Goal: Task Accomplishment & Management: Complete application form

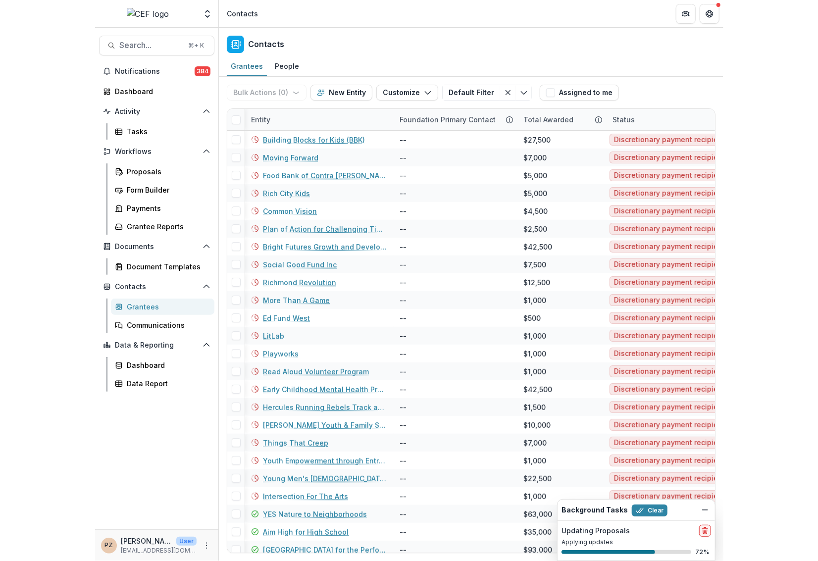
scroll to position [0, 0]
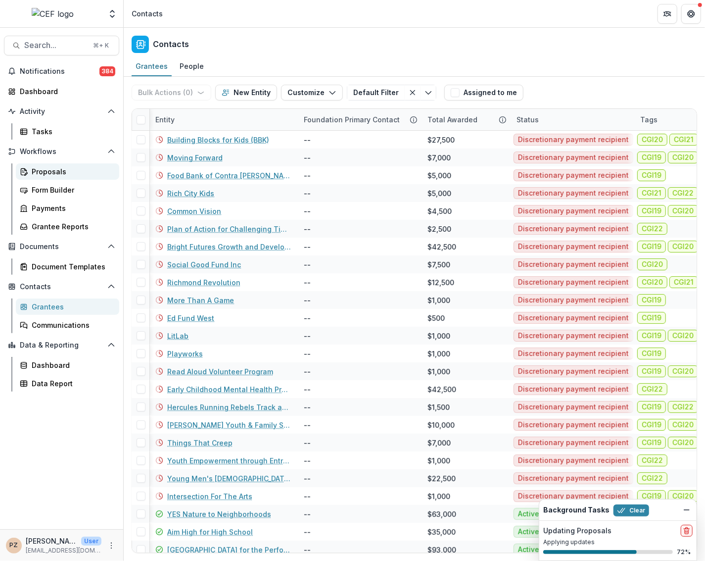
click at [44, 173] on div "Proposals" at bounding box center [72, 171] width 80 height 10
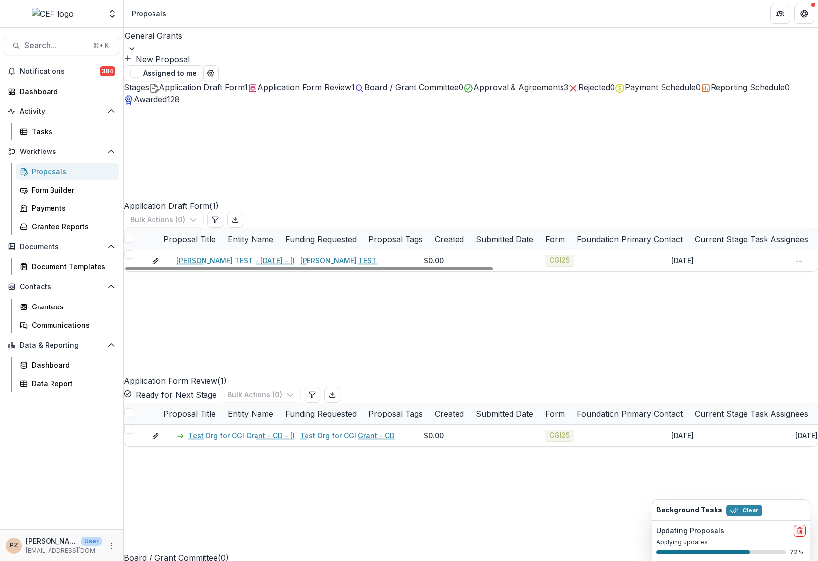
click at [537, 93] on button "Approval & Agreements 3" at bounding box center [515, 87] width 105 height 12
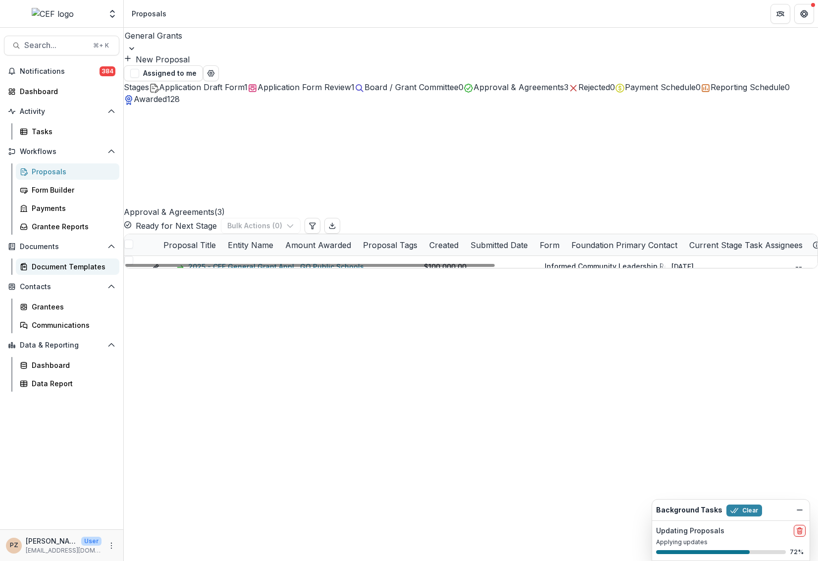
click at [67, 271] on div "Document Templates" at bounding box center [72, 266] width 80 height 10
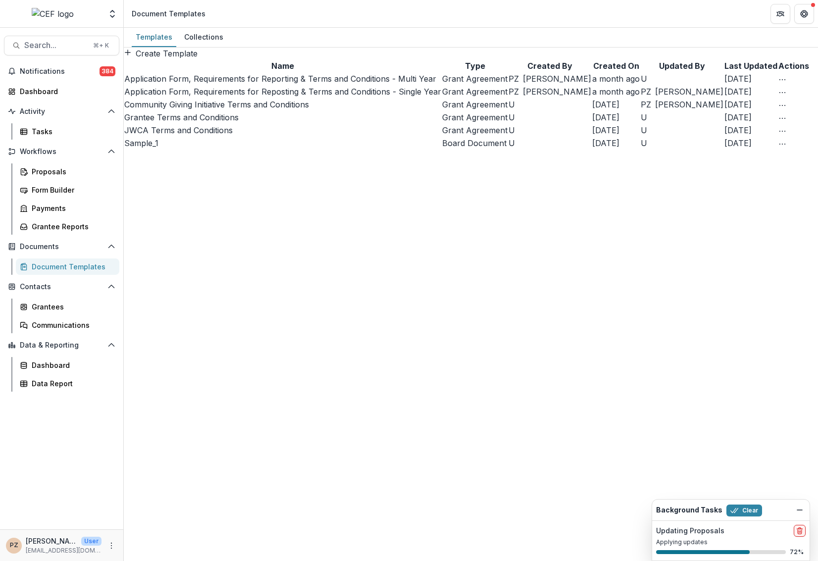
click at [63, 269] on div "Document Templates" at bounding box center [72, 266] width 80 height 10
click at [51, 170] on div "Proposals" at bounding box center [72, 171] width 80 height 10
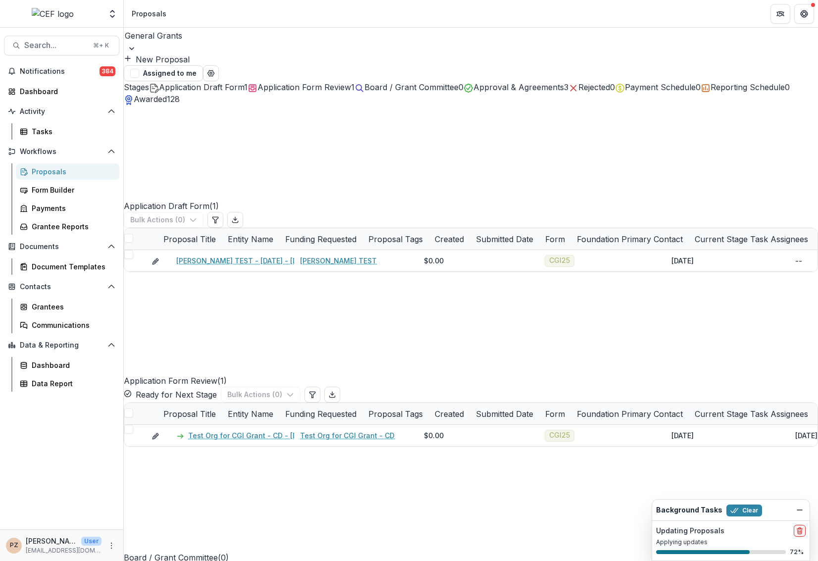
click at [548, 88] on span "Approval & Agreements" at bounding box center [518, 87] width 91 height 10
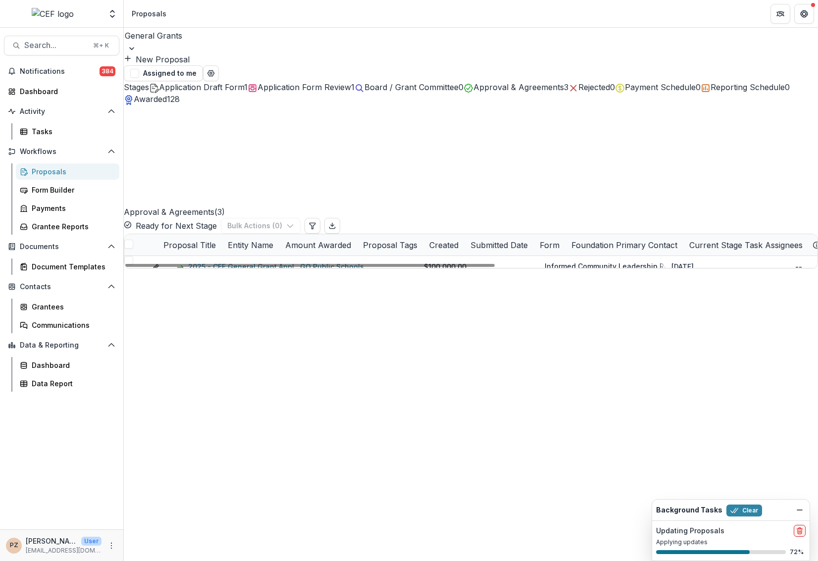
click at [239, 304] on link "2025 - CEF General Grant Application Form" at bounding box center [262, 309] width 148 height 10
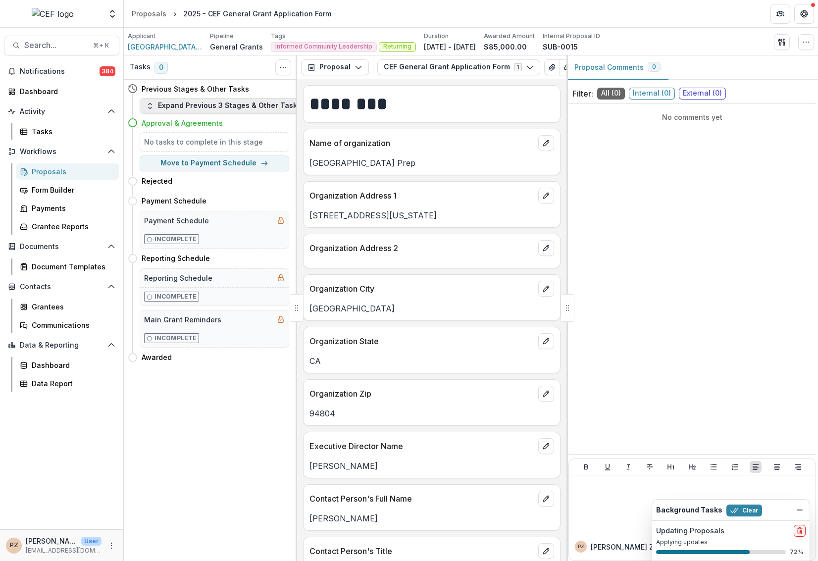
click at [239, 105] on button "Expand Previous 3 Stages & Other Tasks" at bounding box center [224, 106] width 168 height 16
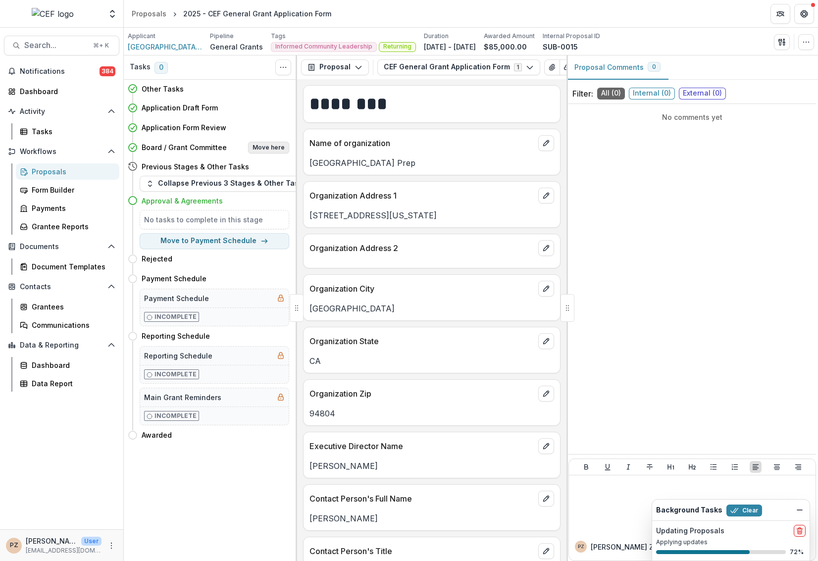
click at [269, 143] on button "Move here" at bounding box center [268, 148] width 41 height 12
select select "**********"
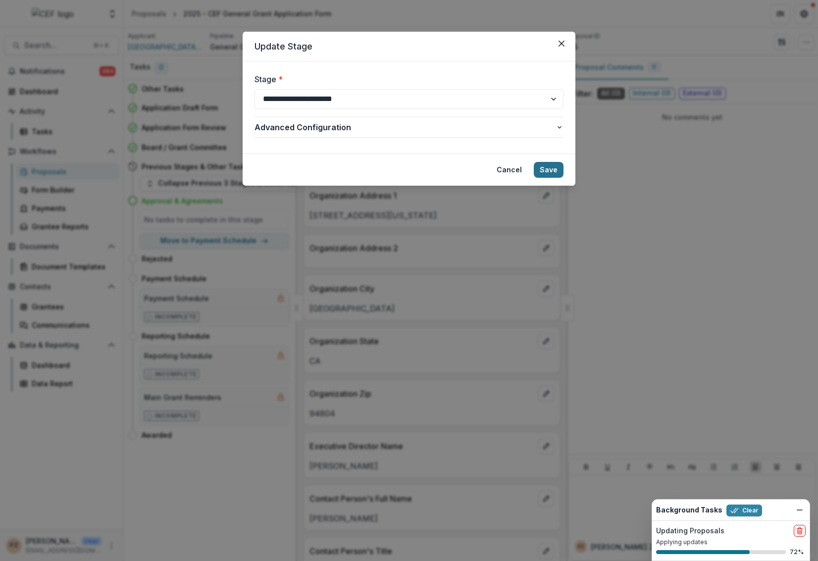
click at [544, 168] on button "Save" at bounding box center [549, 170] width 30 height 16
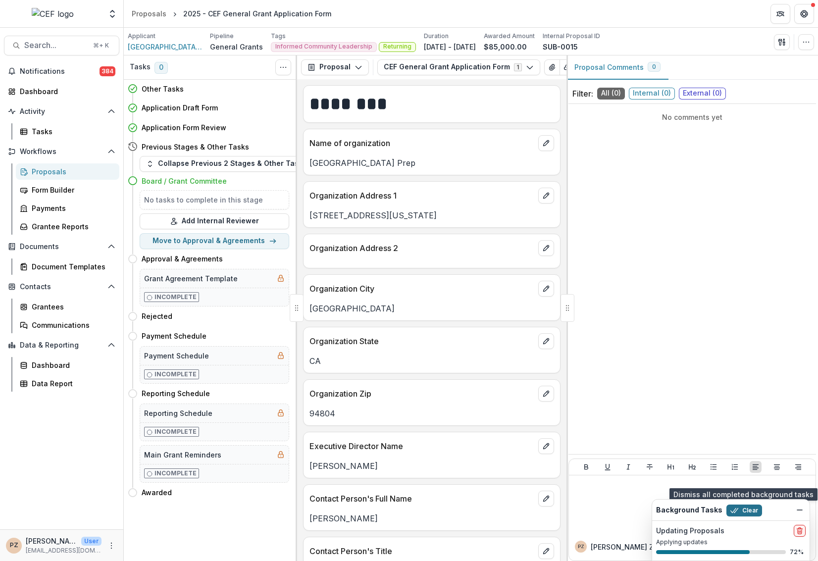
click at [730, 513] on icon "button" at bounding box center [734, 510] width 8 height 8
click at [744, 513] on button "Clear" at bounding box center [744, 510] width 36 height 12
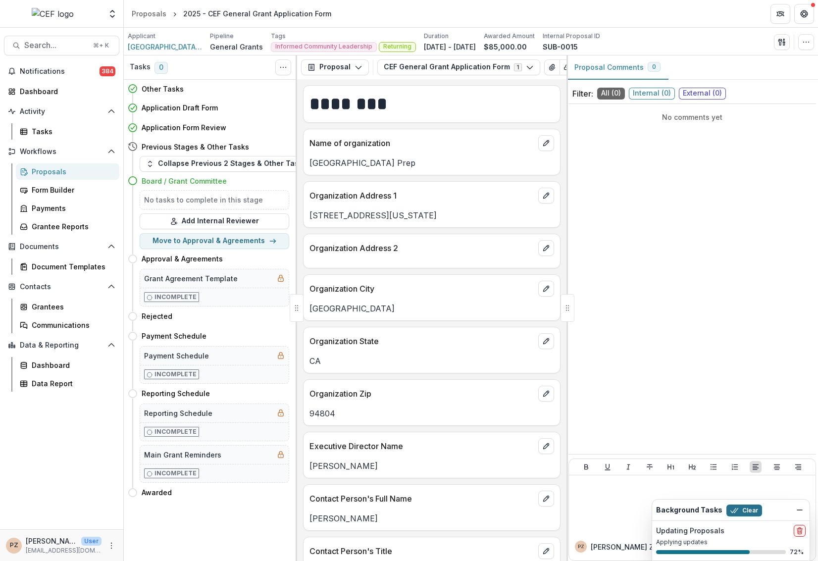
click at [744, 513] on button "Clear" at bounding box center [744, 510] width 36 height 12
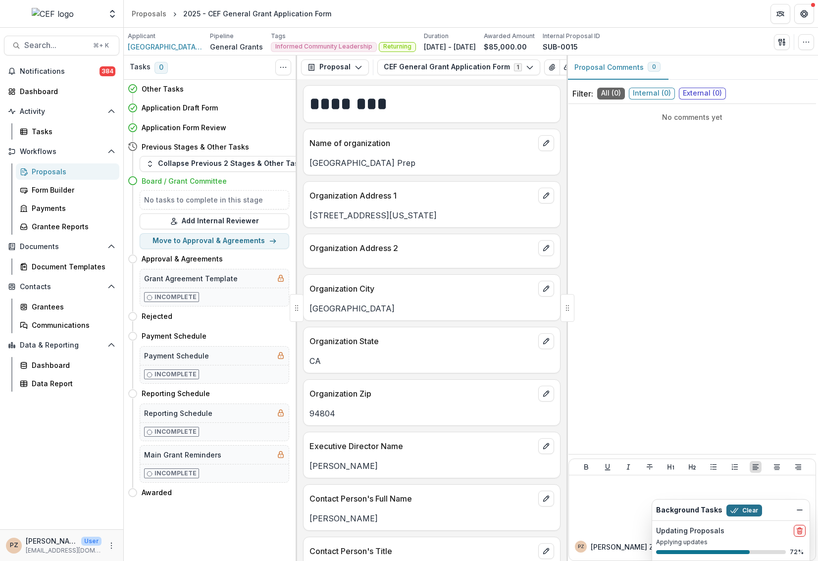
click at [744, 513] on button "Clear" at bounding box center [744, 510] width 36 height 12
click at [739, 513] on button "Clear" at bounding box center [744, 510] width 36 height 12
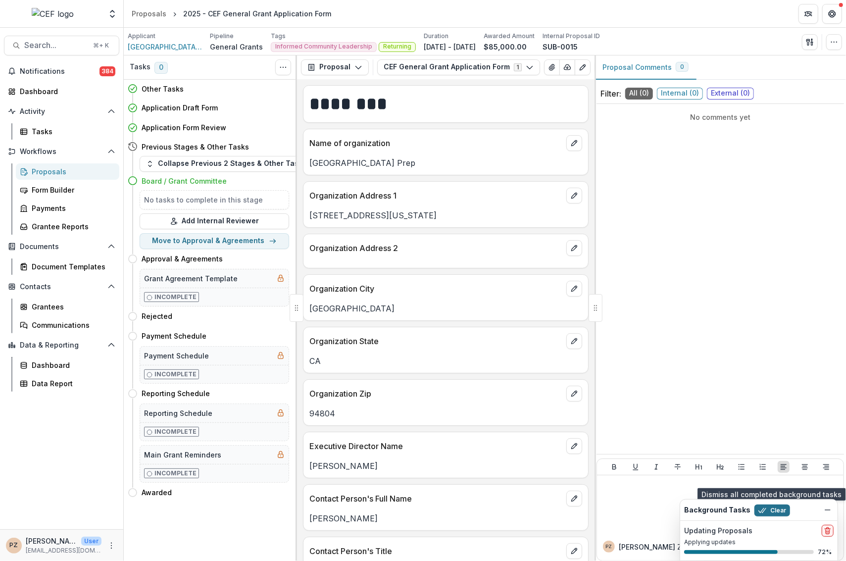
click at [763, 509] on button "Clear" at bounding box center [772, 510] width 36 height 12
click at [817, 509] on icon "Dismiss" at bounding box center [828, 510] width 8 height 8
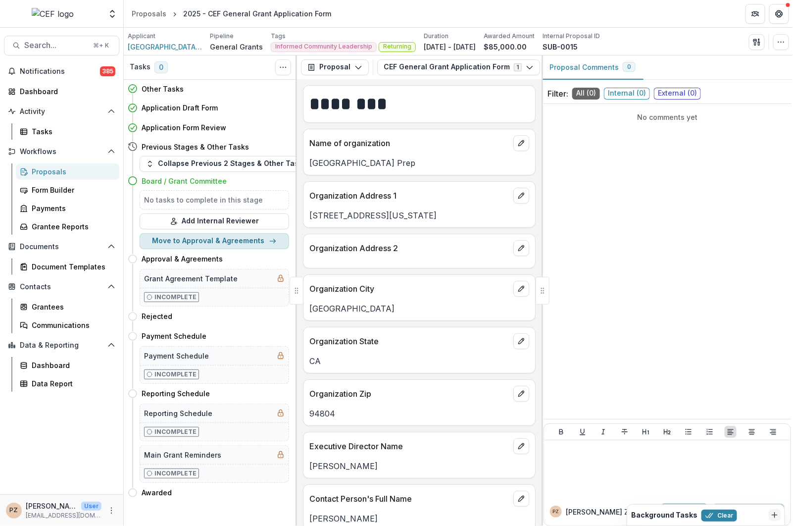
click at [195, 238] on button "Move to Approval & Agreements" at bounding box center [214, 241] width 149 height 16
select select "**********"
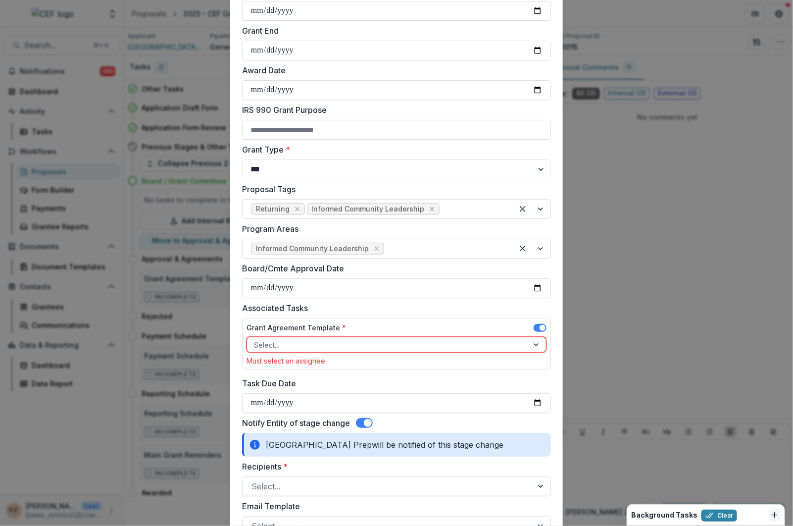
scroll to position [228, 0]
click at [344, 339] on div at bounding box center [387, 344] width 267 height 12
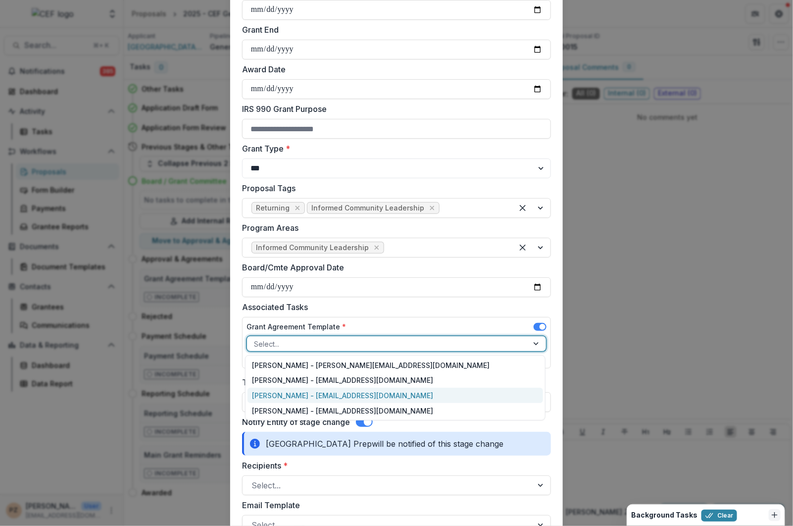
click at [343, 389] on div "Priscilla Zamora - pzamora@chamberlinfoundation.org" at bounding box center [395, 395] width 296 height 15
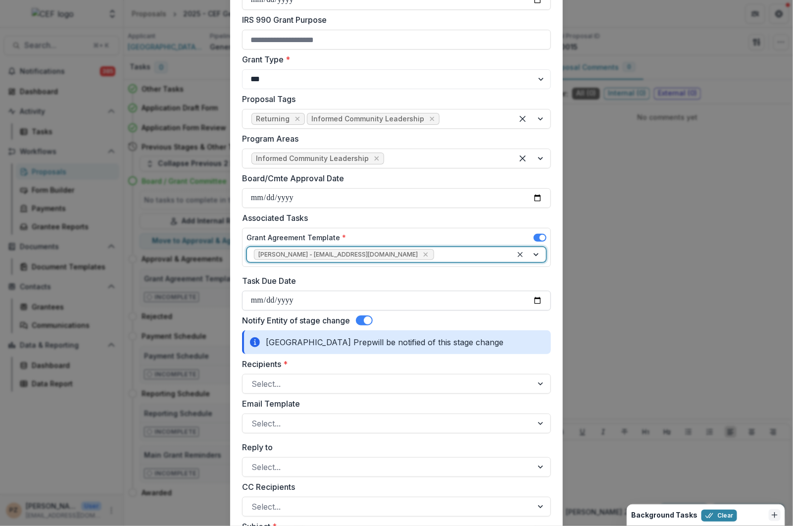
scroll to position [334, 0]
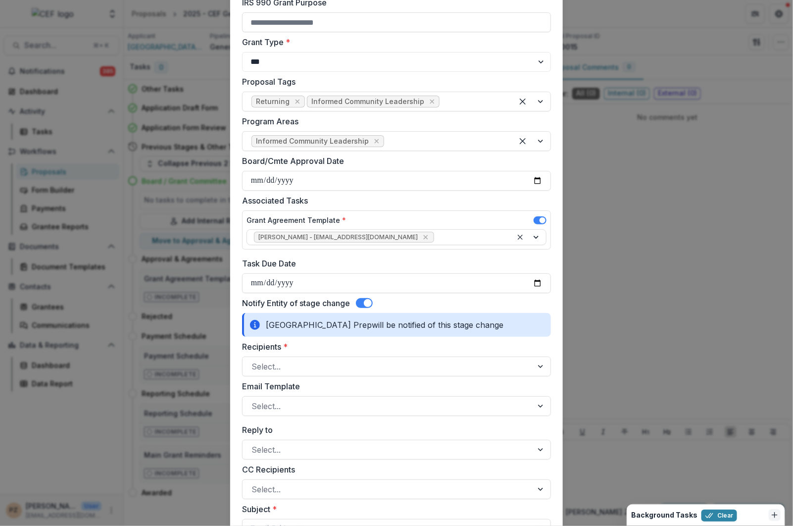
click at [366, 299] on span at bounding box center [368, 303] width 8 height 8
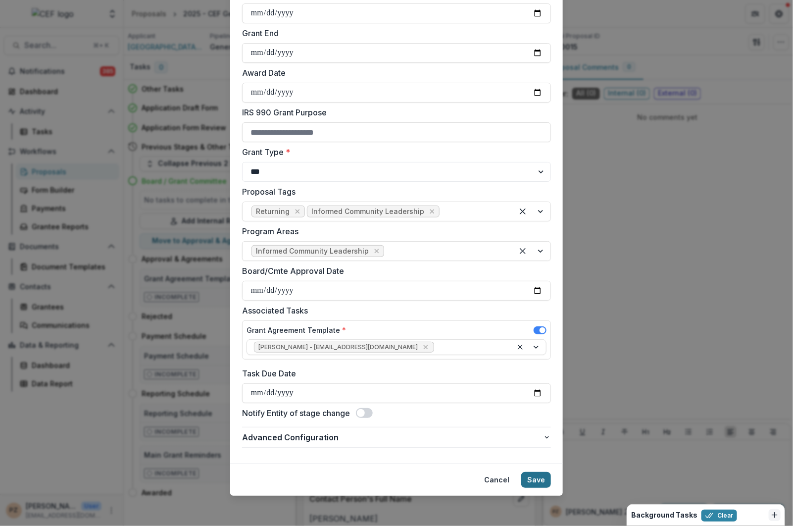
click at [538, 478] on button "Save" at bounding box center [536, 480] width 30 height 16
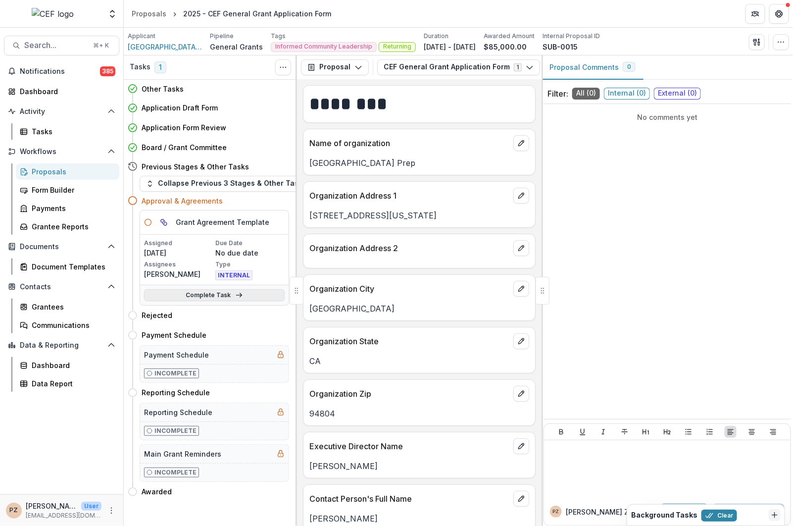
click at [206, 291] on link "Complete Task" at bounding box center [214, 295] width 141 height 12
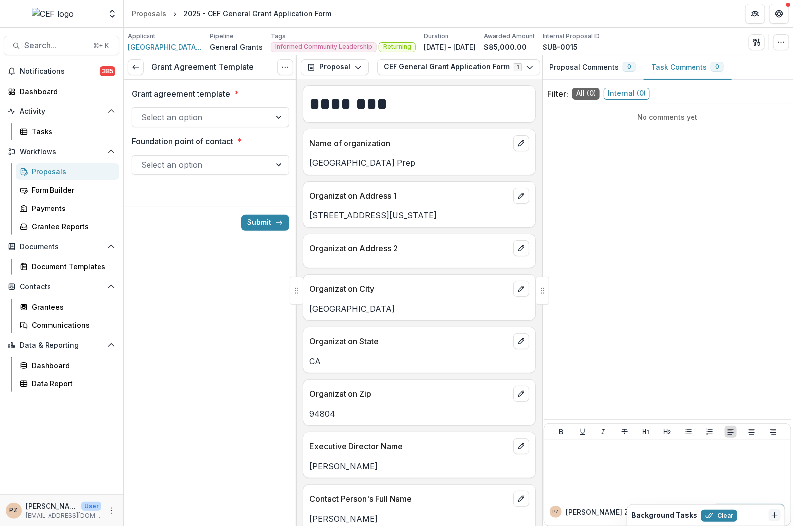
click at [207, 115] on div at bounding box center [201, 117] width 121 height 14
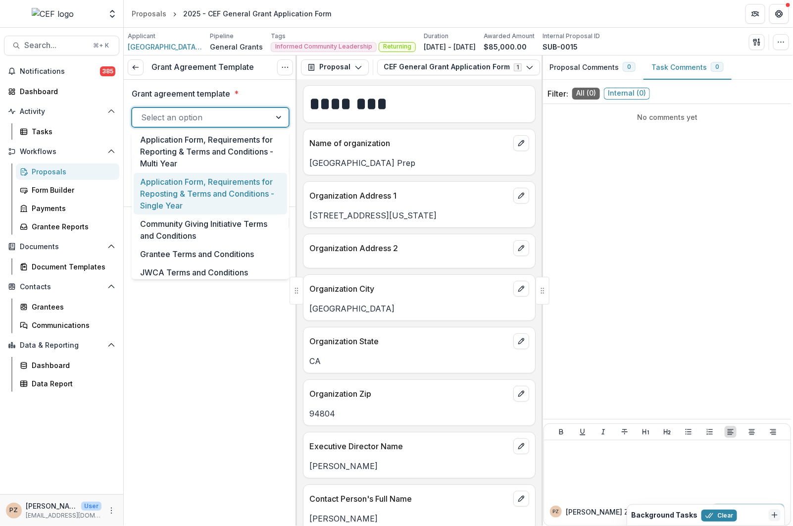
click at [195, 198] on div "Application Form, Requirements for Reposting & Terms and Conditions - Single Ye…" at bounding box center [210, 194] width 153 height 42
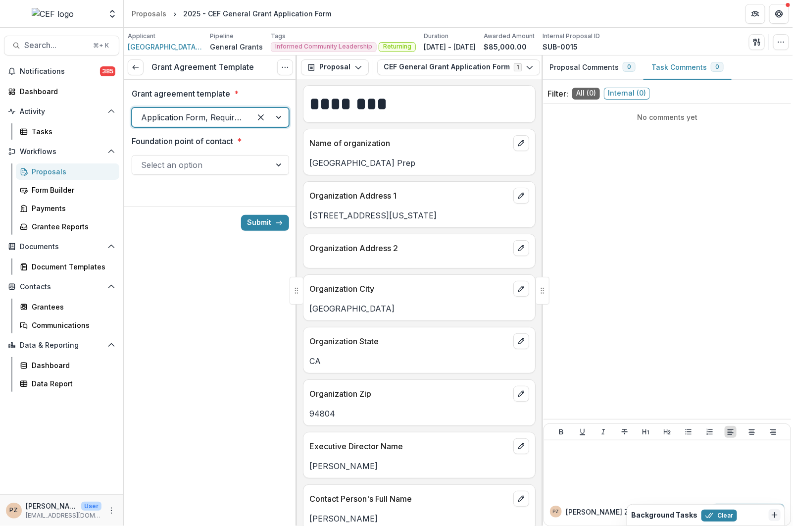
click at [201, 165] on div at bounding box center [201, 165] width 121 height 14
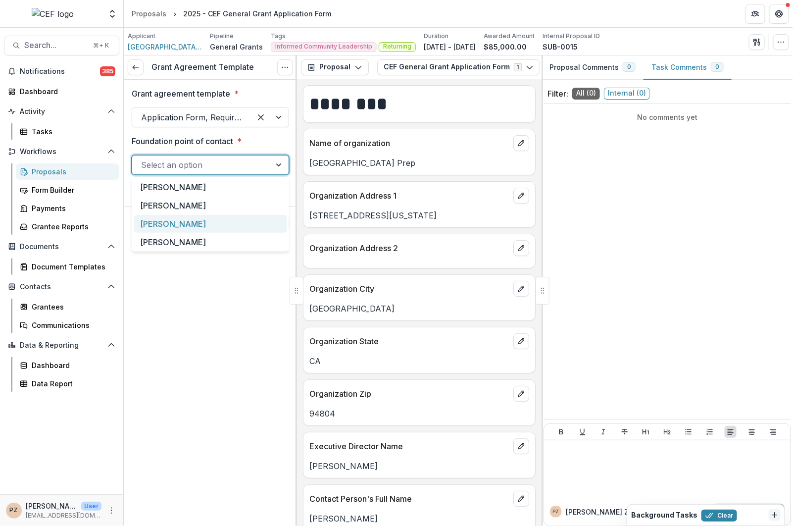
click at [185, 228] on div "[PERSON_NAME]" at bounding box center [210, 224] width 153 height 18
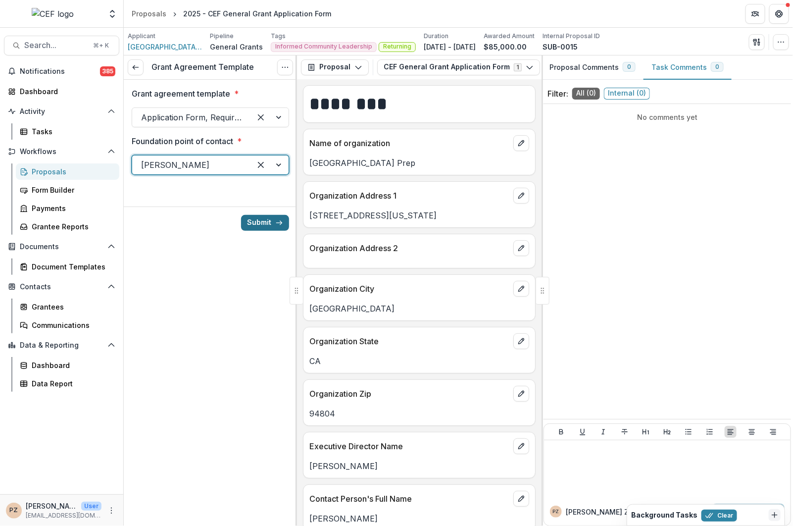
click at [250, 222] on button "Submit" at bounding box center [265, 223] width 48 height 16
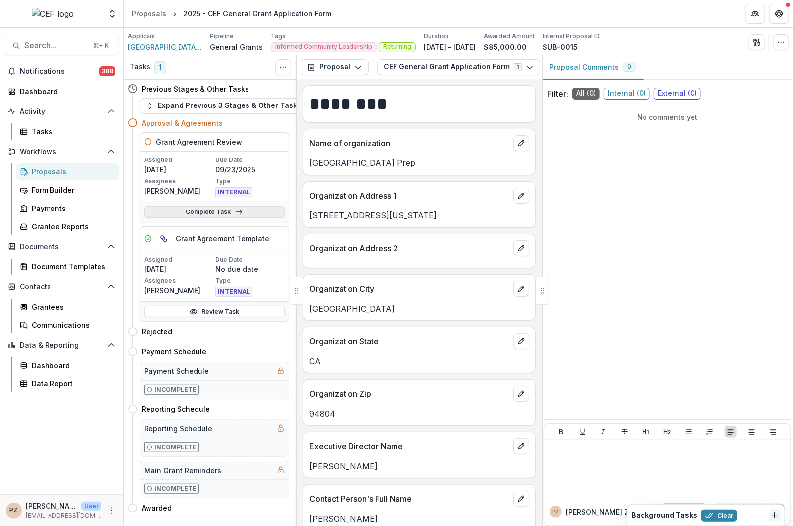
click at [235, 210] on icon at bounding box center [239, 212] width 8 height 8
click at [212, 210] on link "Complete Task" at bounding box center [214, 212] width 141 height 12
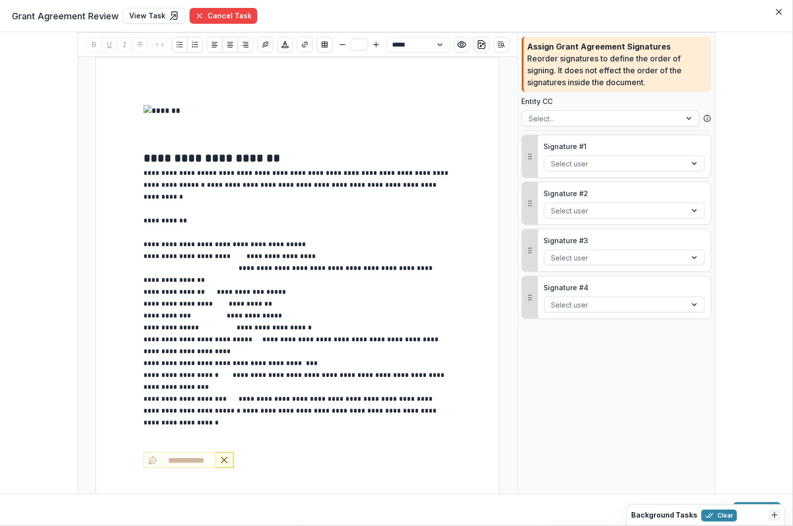
type input "**"
click at [288, 258] on span "**********" at bounding box center [294, 268] width 301 height 30
click at [619, 165] on div at bounding box center [613, 163] width 128 height 12
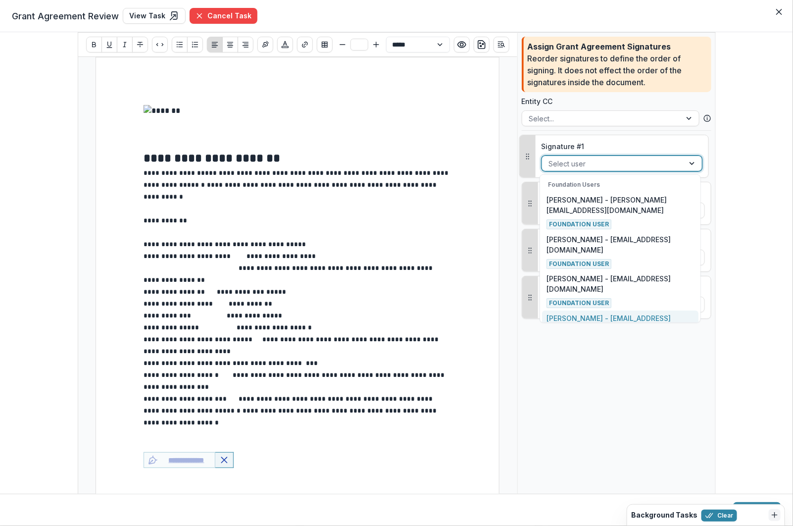
scroll to position [17, 0]
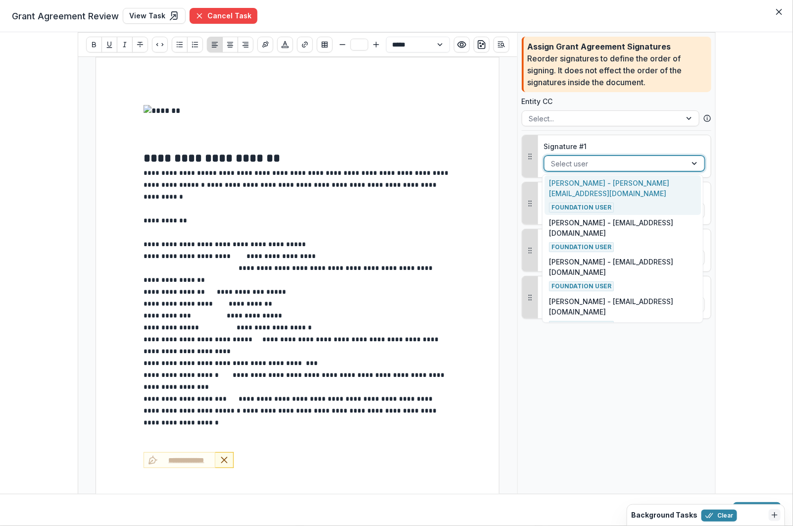
click at [397, 268] on p "**********" at bounding box center [298, 268] width 308 height 36
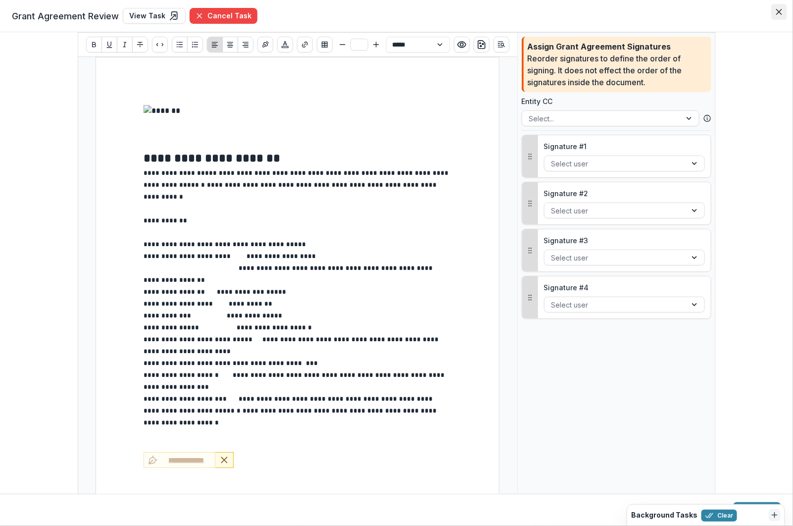
click at [776, 13] on button "Close" at bounding box center [779, 12] width 16 height 16
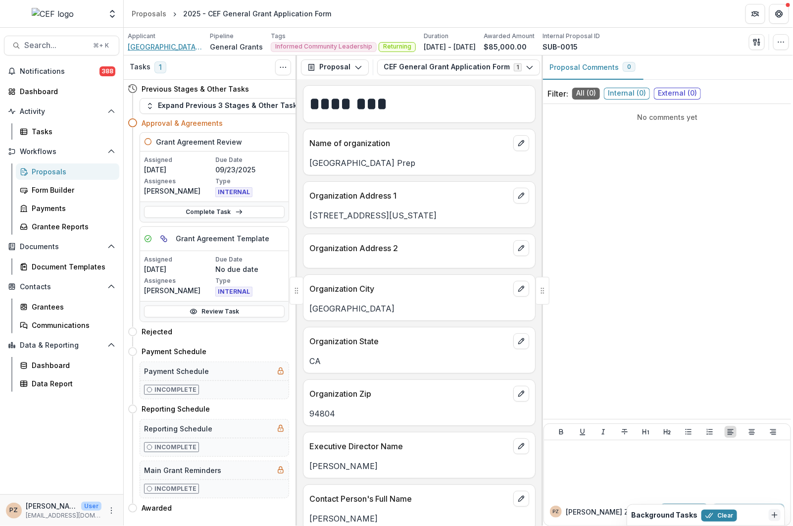
click at [171, 49] on span "[GEOGRAPHIC_DATA] Prep" at bounding box center [165, 47] width 74 height 10
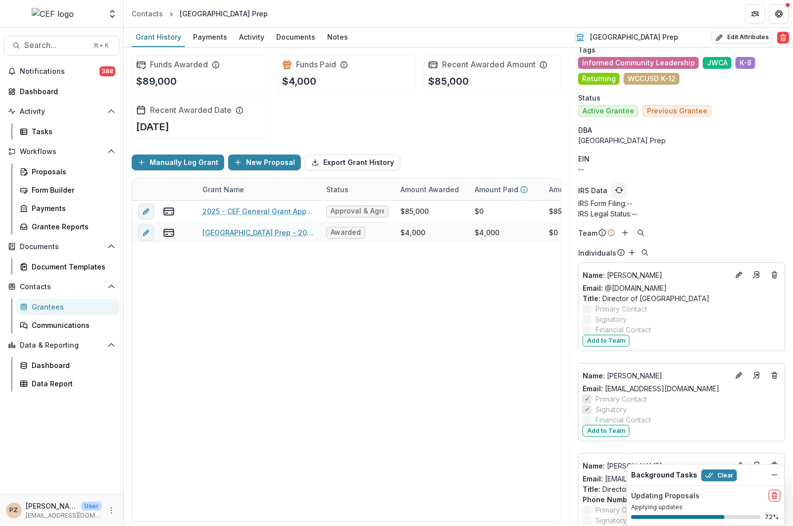
scroll to position [55, 0]
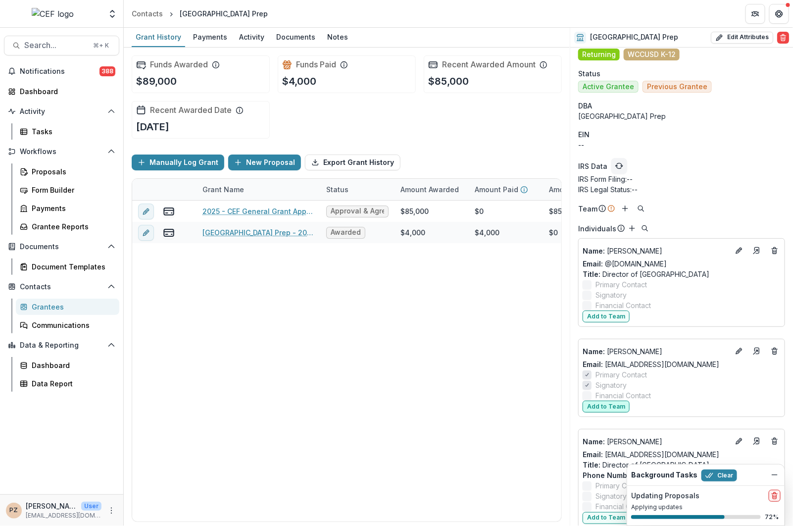
click at [604, 407] on button "Add to Team" at bounding box center [606, 406] width 47 height 12
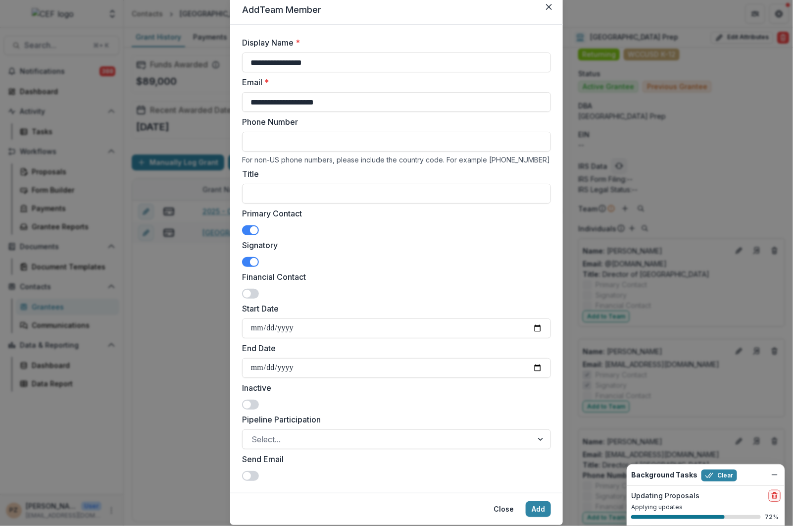
scroll to position [30, 0]
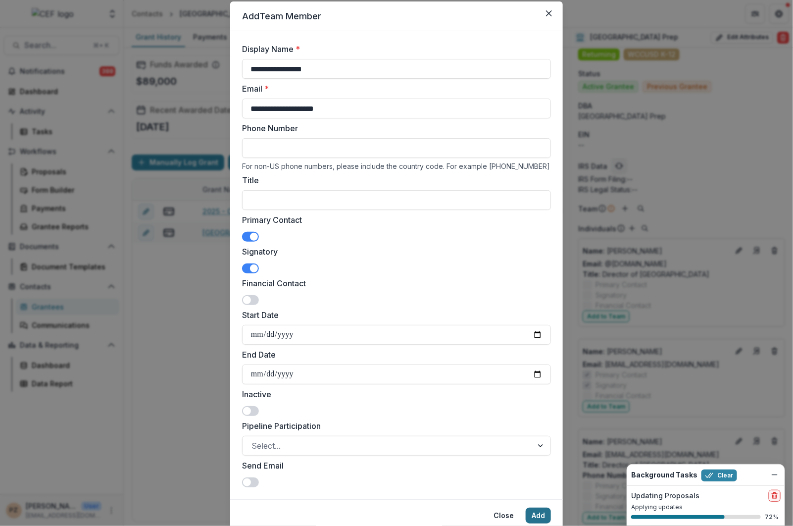
click at [536, 510] on button "Add" at bounding box center [538, 515] width 25 height 16
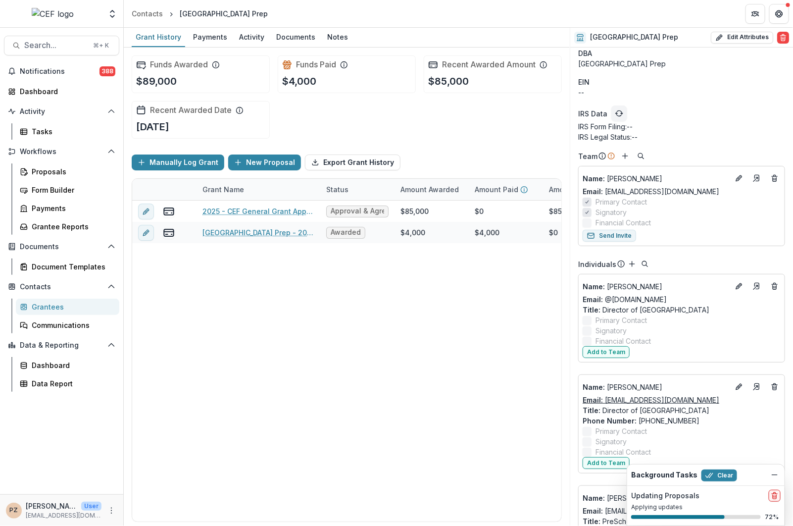
scroll to position [99, 0]
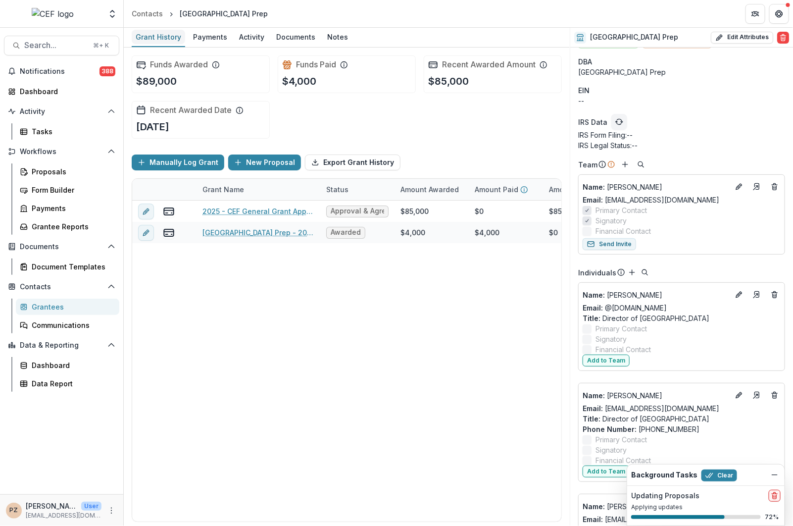
click at [156, 35] on div "Grant History" at bounding box center [158, 37] width 53 height 14
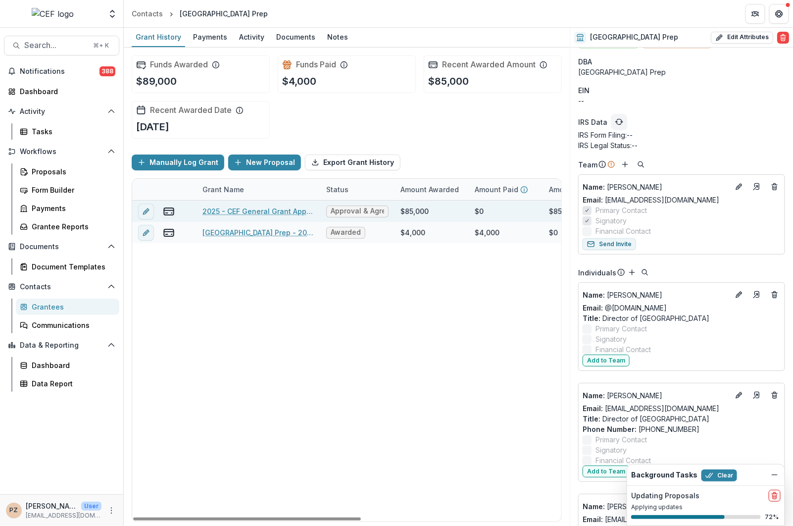
click at [246, 211] on link "2025 - CEF General Grant Application Form" at bounding box center [258, 211] width 112 height 10
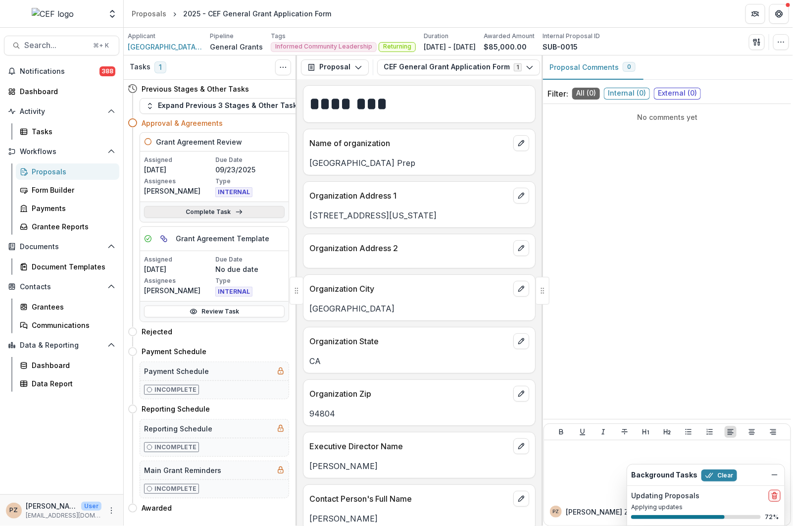
click at [225, 214] on link "Complete Task" at bounding box center [214, 212] width 141 height 12
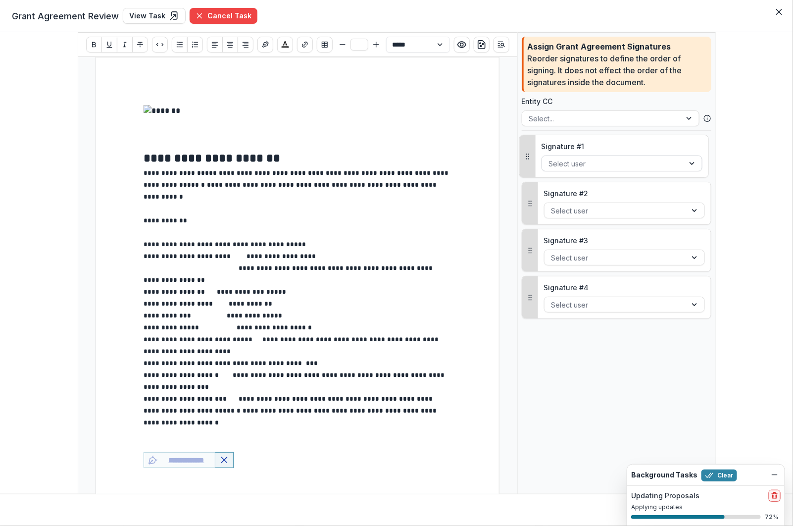
click at [601, 162] on div at bounding box center [613, 163] width 128 height 12
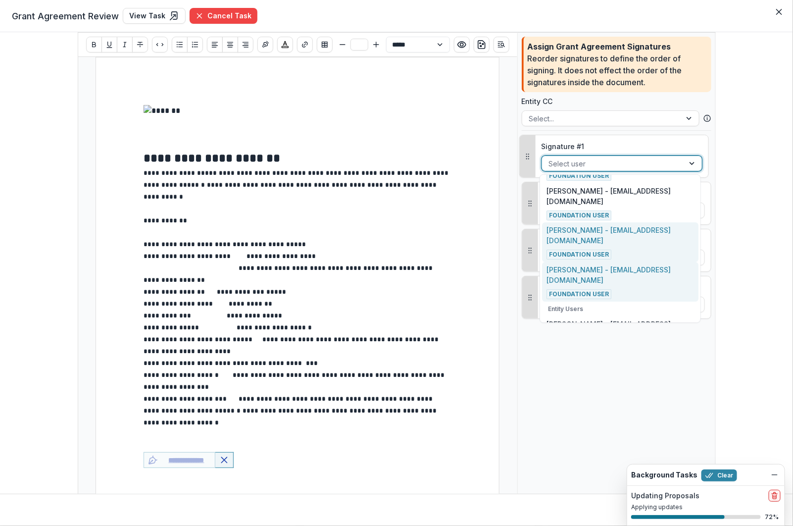
scroll to position [71, 0]
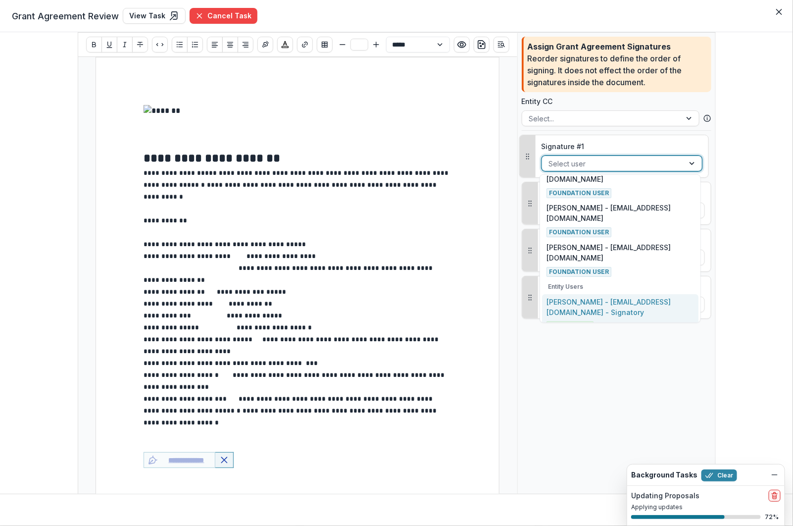
click at [614, 296] on p "Dr. Keisha Prier - kprier@rcpschools.org - Signatory" at bounding box center [619, 306] width 147 height 21
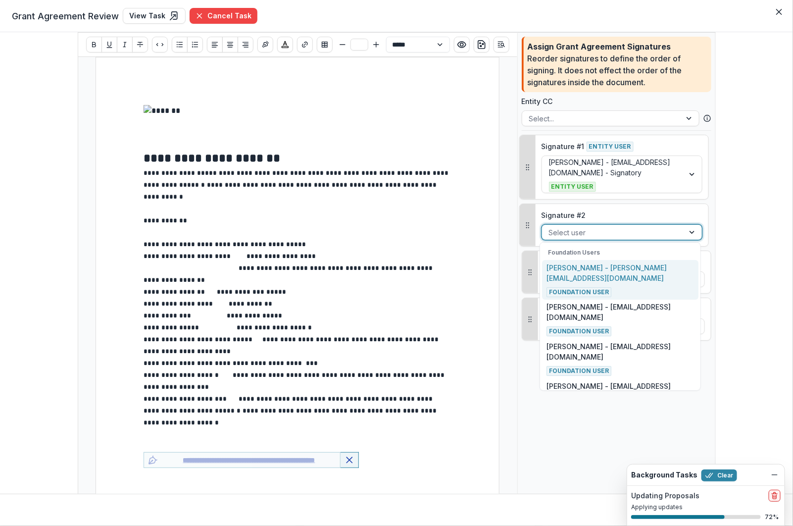
click at [604, 232] on div at bounding box center [613, 232] width 128 height 12
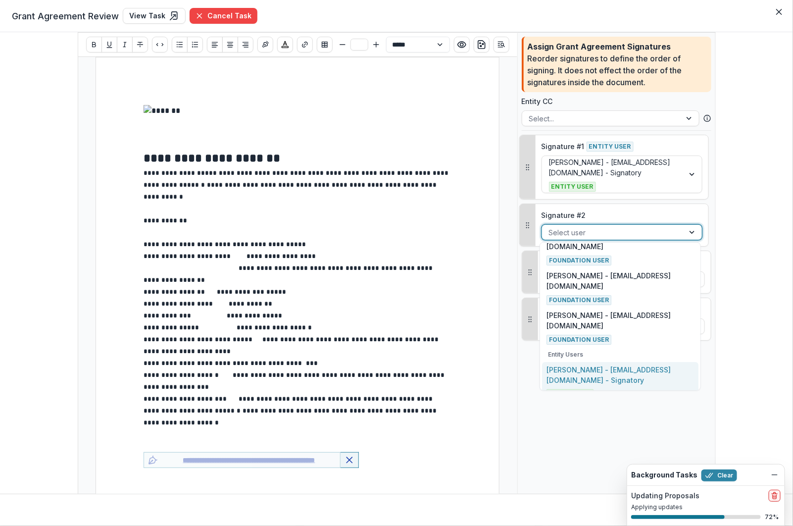
click at [596, 371] on p "Dr. Keisha Prier - kprier@rcpschools.org - Signatory" at bounding box center [619, 374] width 147 height 21
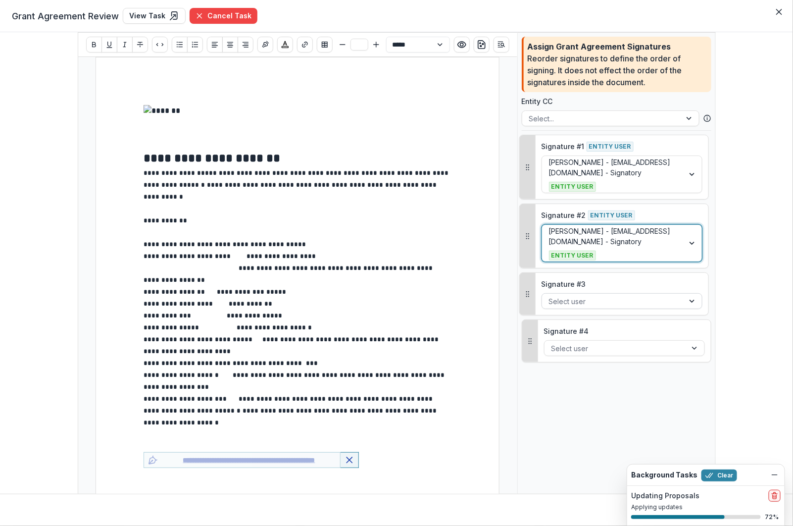
click at [608, 297] on div at bounding box center [613, 301] width 128 height 12
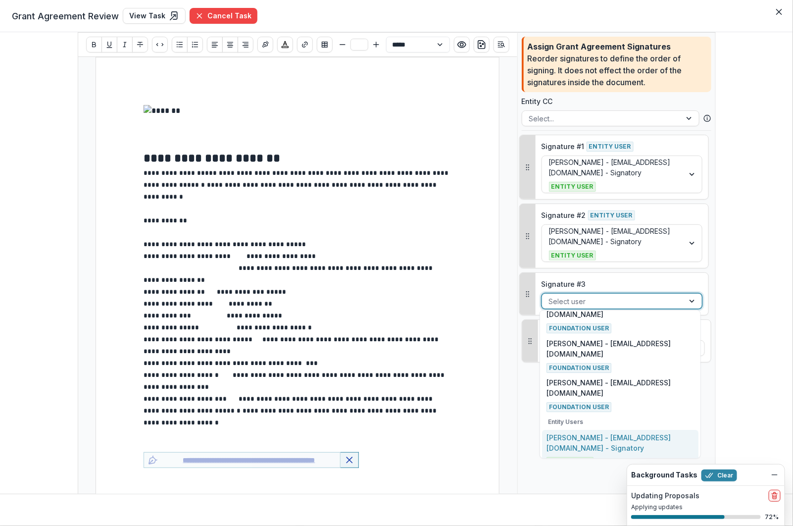
click at [589, 435] on p "Dr. Keisha Prier - kprier@rcpschools.org - Signatory" at bounding box center [619, 442] width 147 height 21
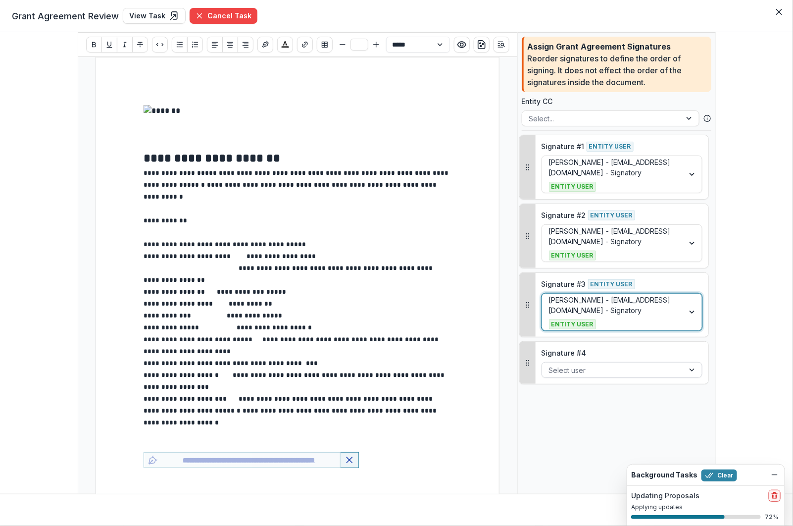
click at [593, 367] on div at bounding box center [613, 370] width 128 height 12
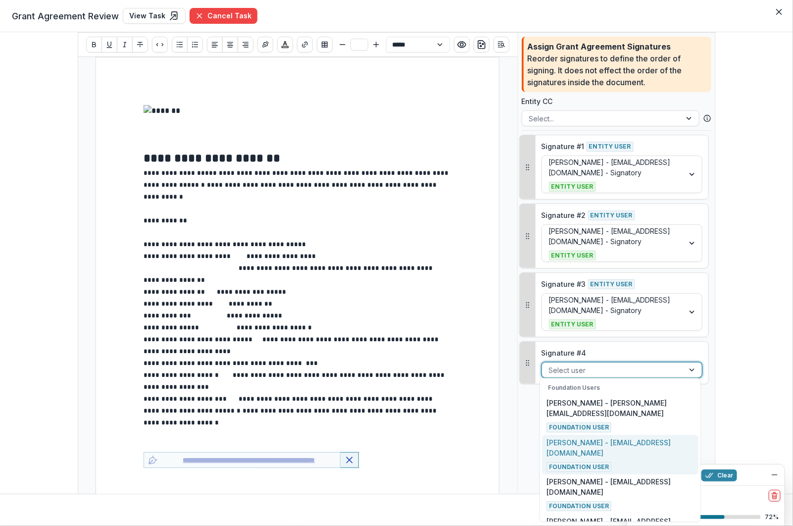
scroll to position [75, 0]
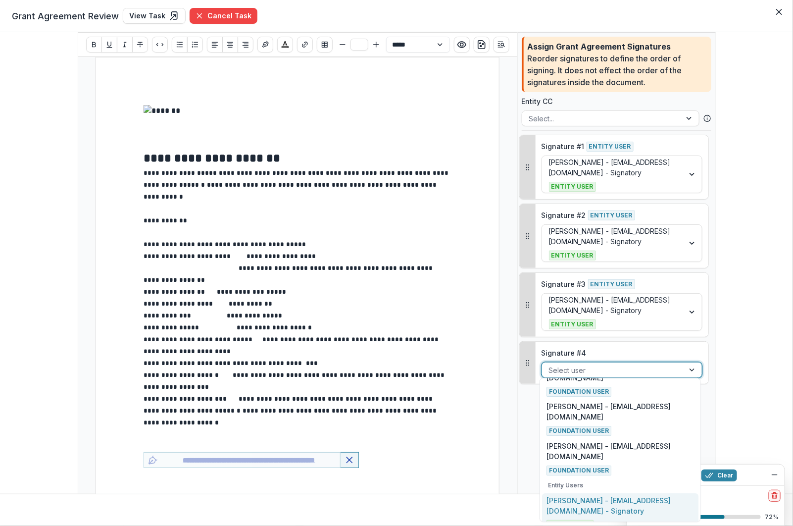
click at [585, 504] on div "Dr. Keisha Prier - kprier@rcpschools.org - Signatory Entity User" at bounding box center [619, 512] width 147 height 35
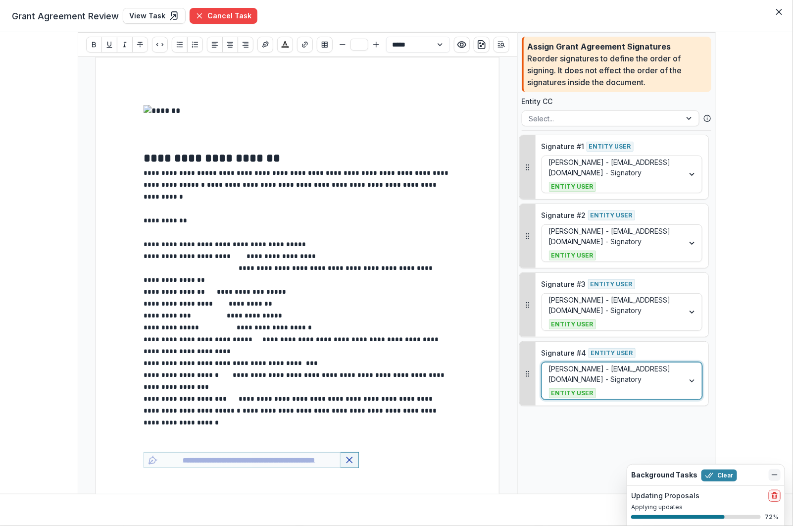
click at [776, 474] on icon "Dismiss" at bounding box center [775, 475] width 8 height 8
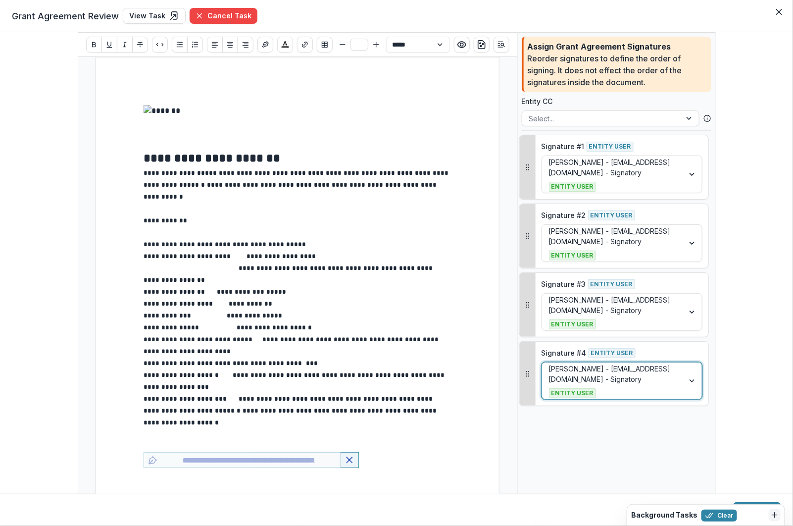
click at [775, 513] on line "Dismiss" at bounding box center [775, 514] width 0 height 5
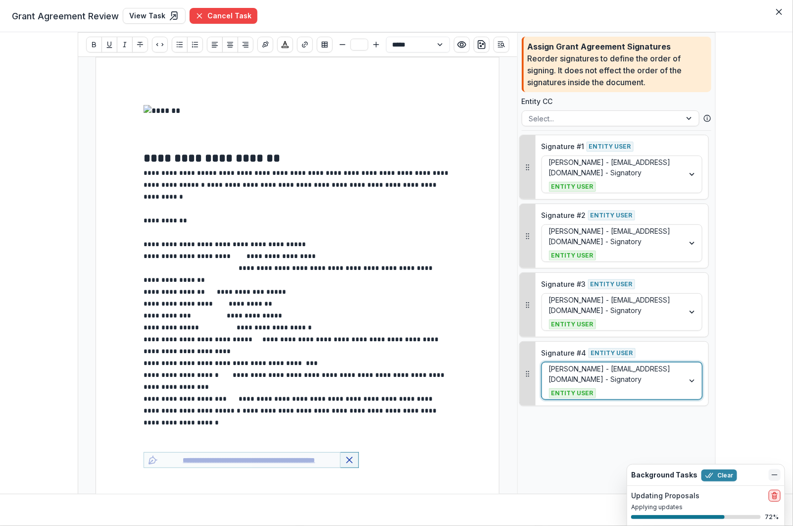
click at [776, 498] on icon "delete" at bounding box center [775, 496] width 8 height 8
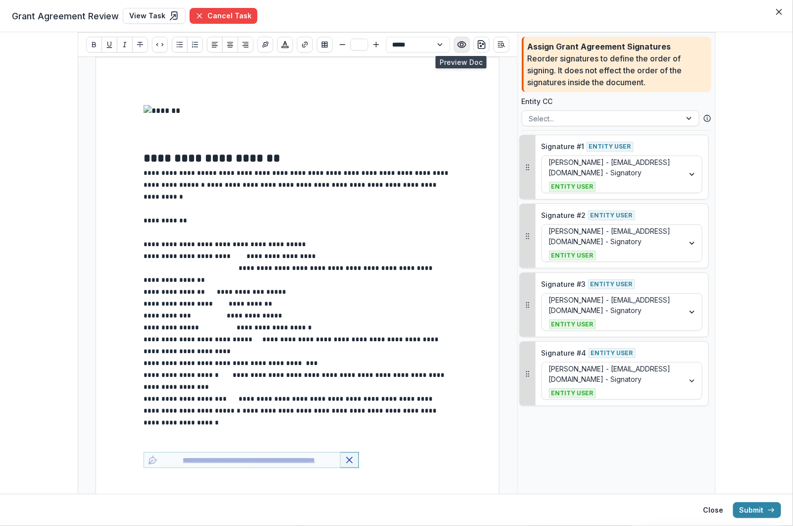
click at [458, 45] on icon "Preview preview-doc.pdf" at bounding box center [462, 45] width 10 height 10
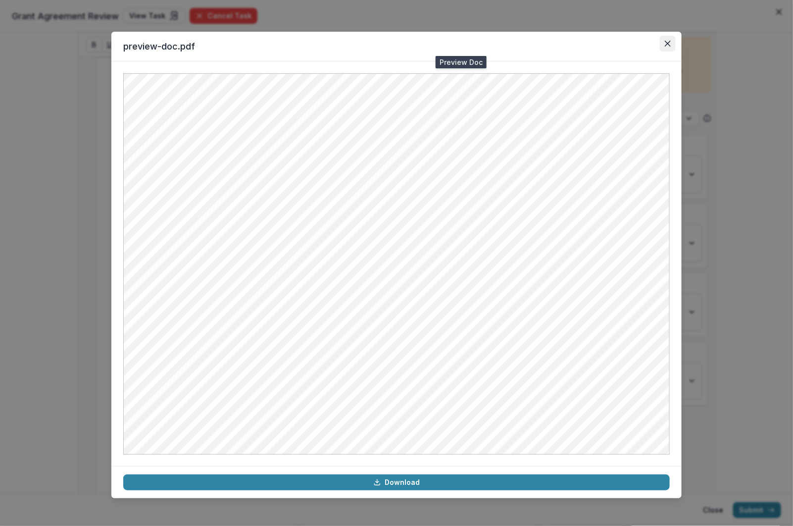
click at [667, 42] on icon "Close" at bounding box center [668, 44] width 6 height 6
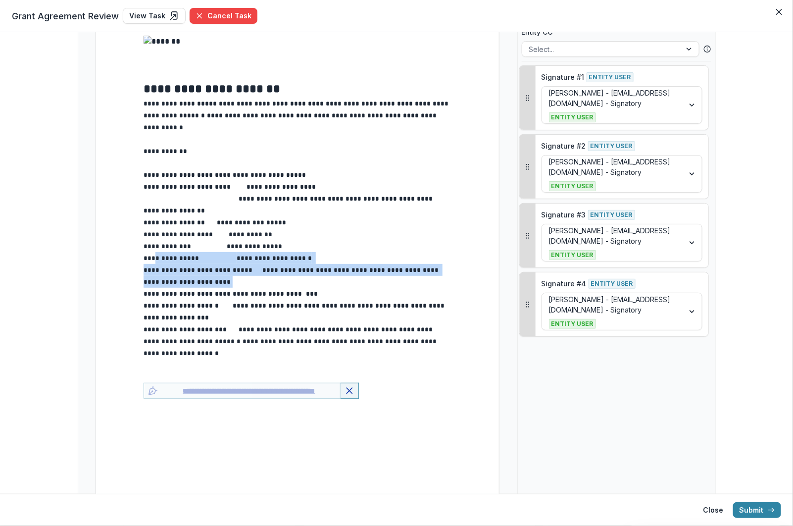
drag, startPoint x: 171, startPoint y: 290, endPoint x: 152, endPoint y: 259, distance: 36.0
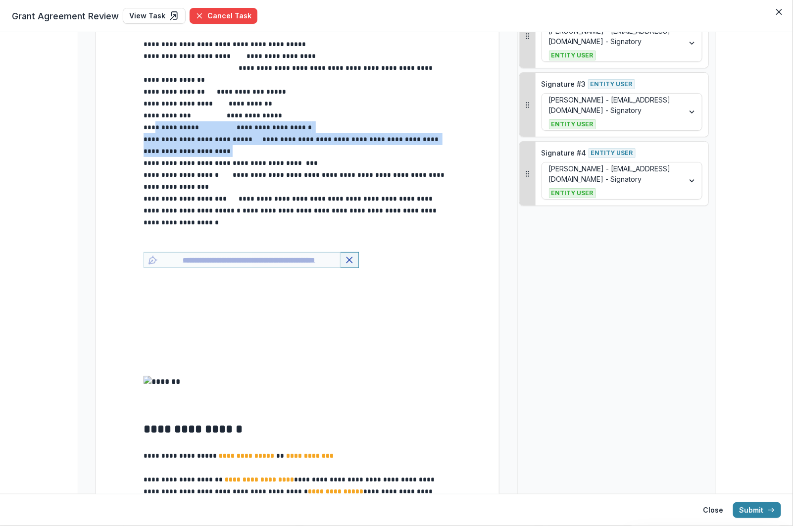
scroll to position [316, 0]
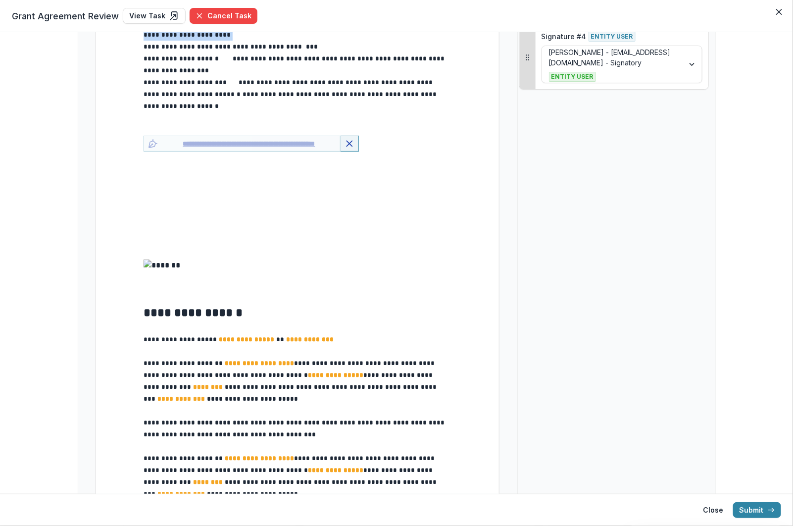
type input "**"
drag, startPoint x: 150, startPoint y: 226, endPoint x: 136, endPoint y: 196, distance: 33.9
click at [148, 235] on p "*" at bounding box center [298, 230] width 308 height 12
click at [154, 238] on p "*" at bounding box center [298, 242] width 308 height 12
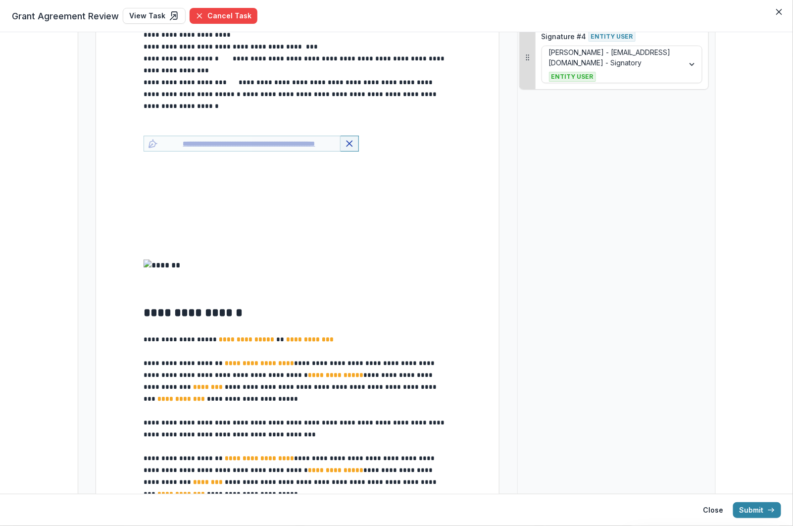
click at [156, 225] on p "*" at bounding box center [298, 230] width 308 height 12
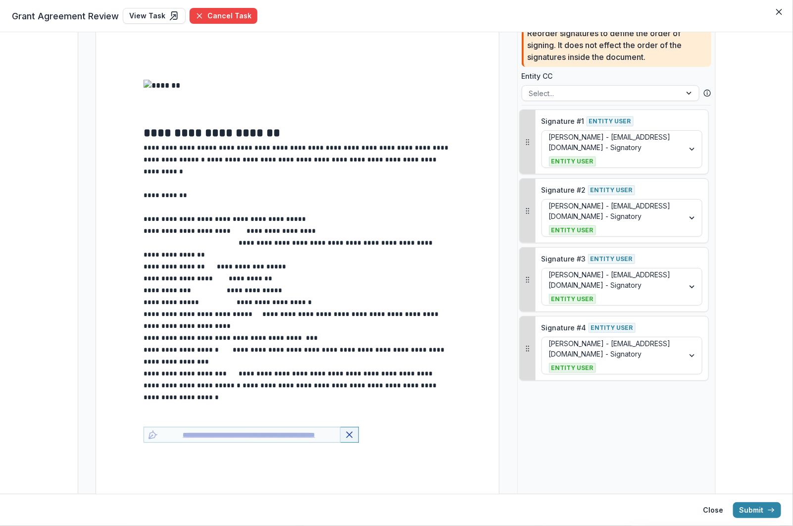
scroll to position [0, 0]
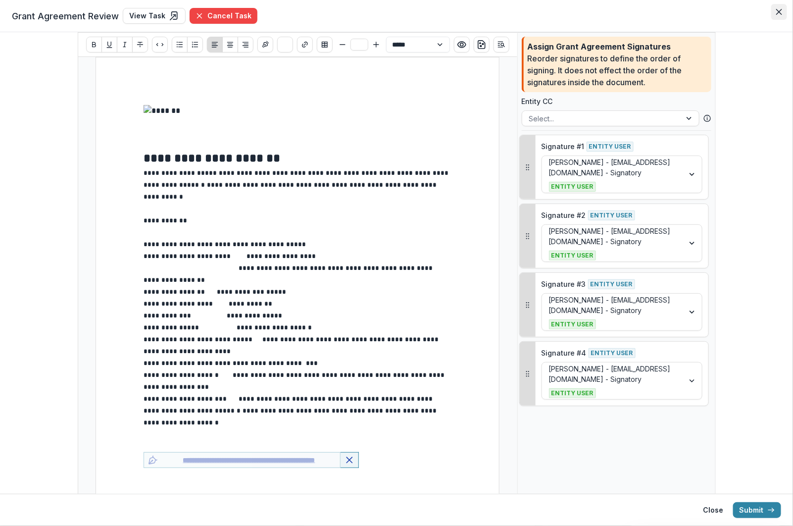
click at [777, 9] on icon "Close" at bounding box center [779, 12] width 6 height 6
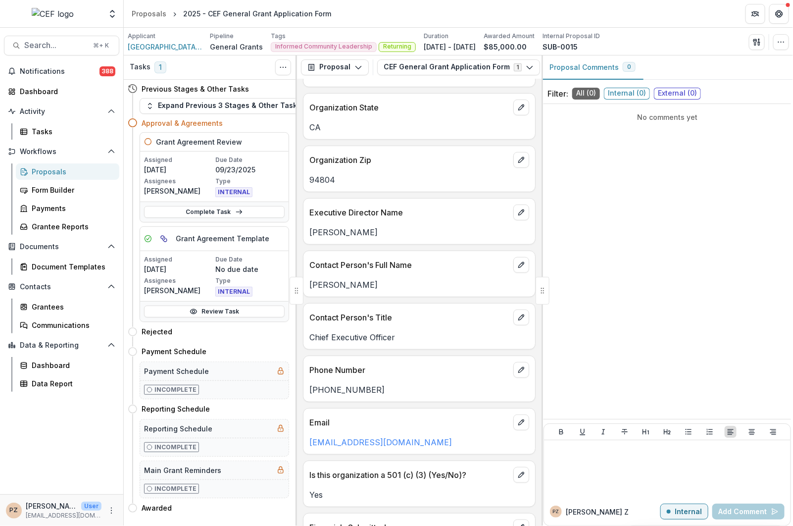
scroll to position [250, 0]
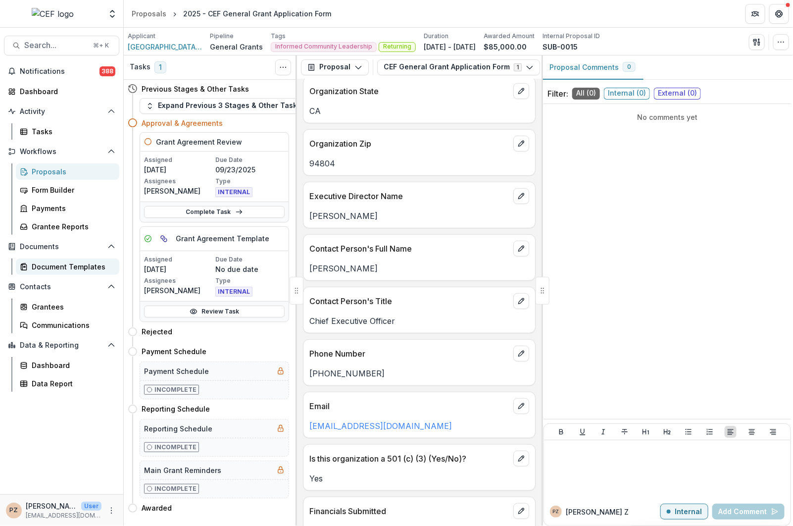
click at [51, 265] on div "Document Templates" at bounding box center [72, 266] width 80 height 10
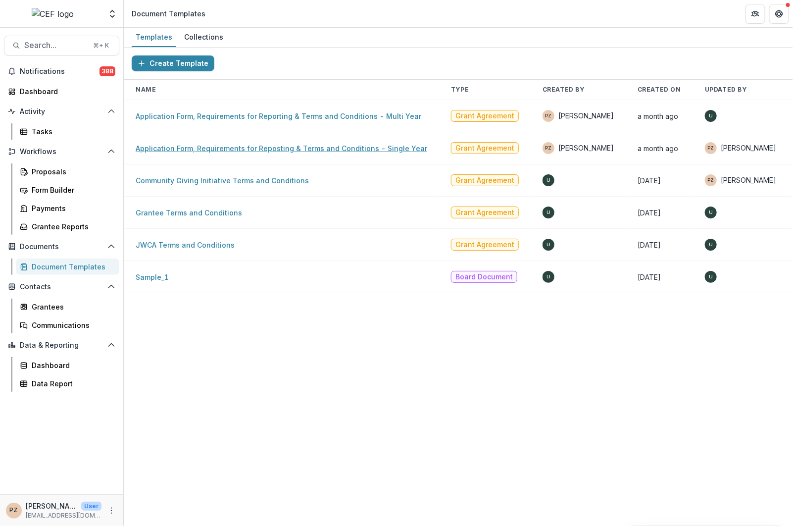
click at [336, 146] on link "Application Form, Requirements for Reposting & Terms and Conditions - Single Ye…" at bounding box center [282, 148] width 292 height 8
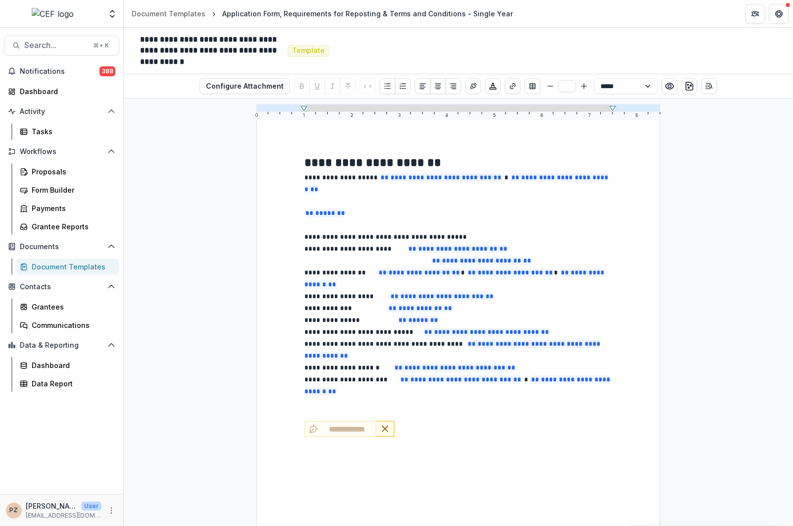
scroll to position [63, 0]
click at [46, 173] on div "Proposals" at bounding box center [72, 171] width 80 height 10
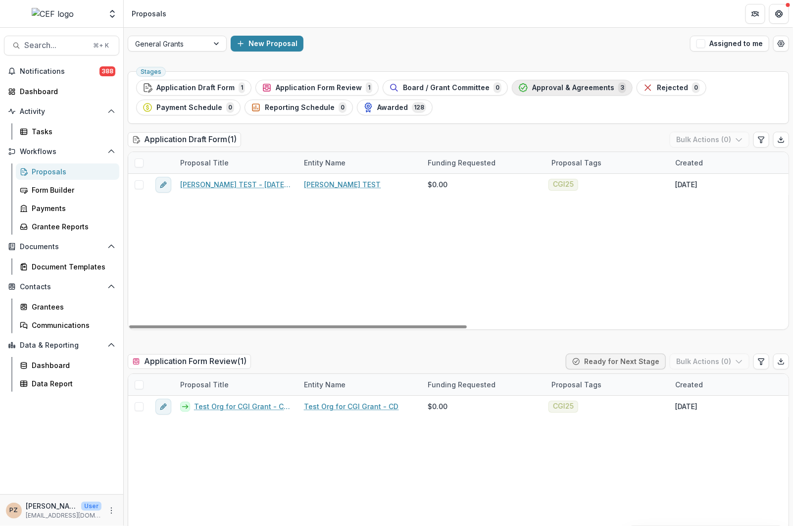
click at [555, 90] on span "Approval & Agreements" at bounding box center [573, 88] width 82 height 8
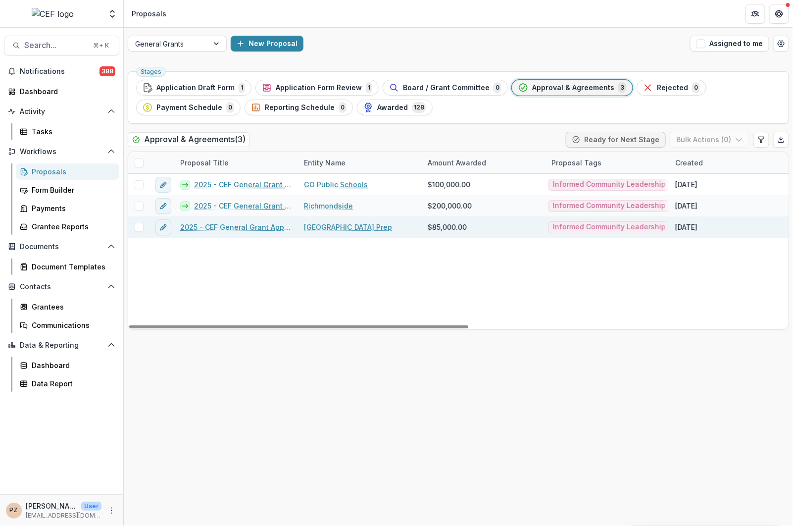
click at [246, 222] on link "2025 - CEF General Grant Application Form" at bounding box center [236, 227] width 112 height 10
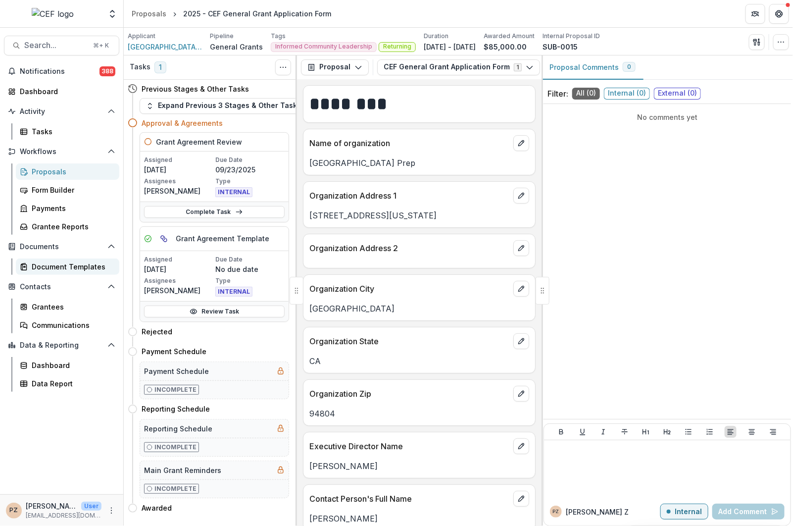
click at [73, 270] on div "Document Templates" at bounding box center [72, 266] width 80 height 10
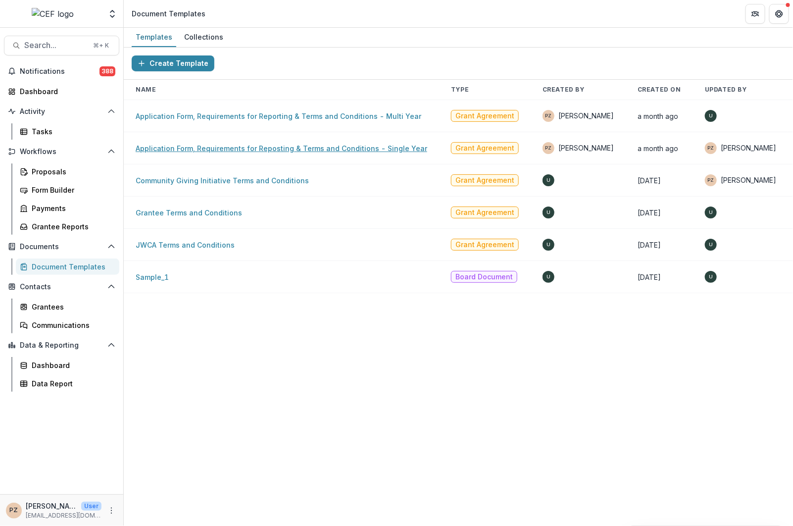
click at [383, 147] on link "Application Form, Requirements for Reposting & Terms and Conditions - Single Ye…" at bounding box center [282, 148] width 292 height 8
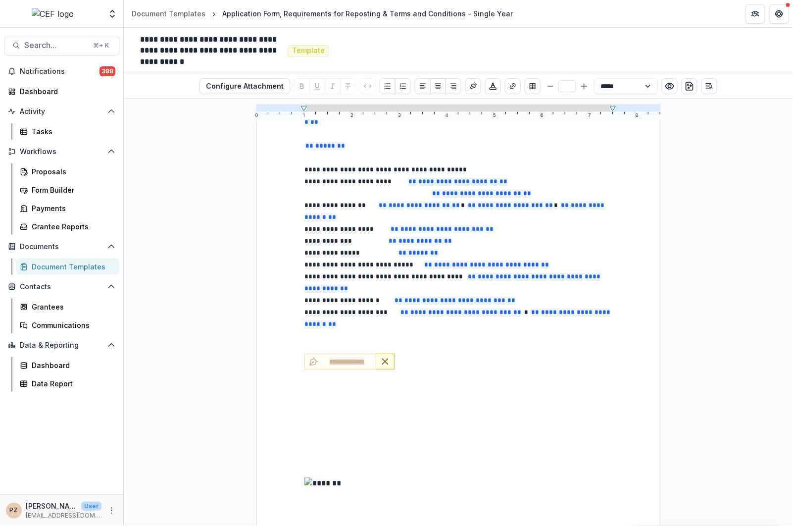
scroll to position [109, 0]
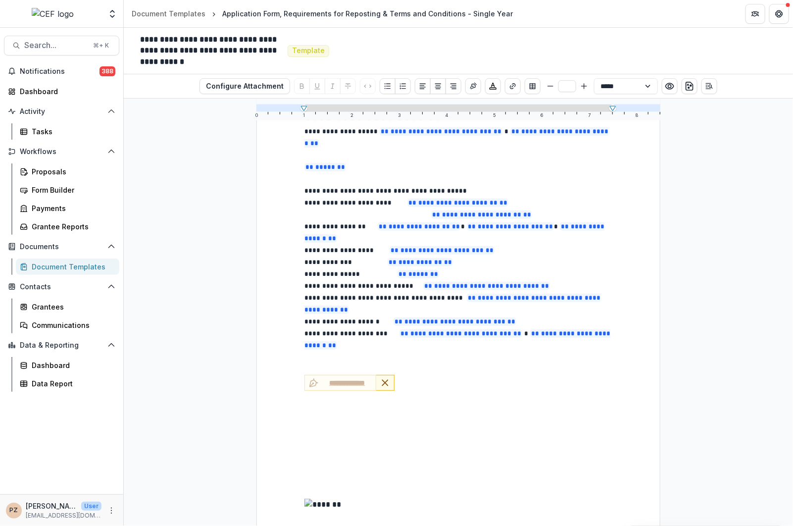
click at [468, 375] on div "**********" at bounding box center [458, 383] width 308 height 17
click at [346, 351] on p at bounding box center [458, 357] width 308 height 12
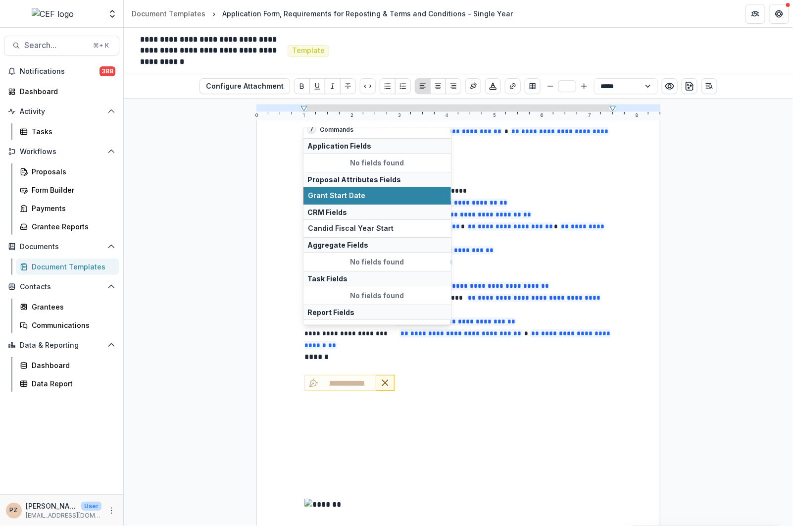
scroll to position [0, 0]
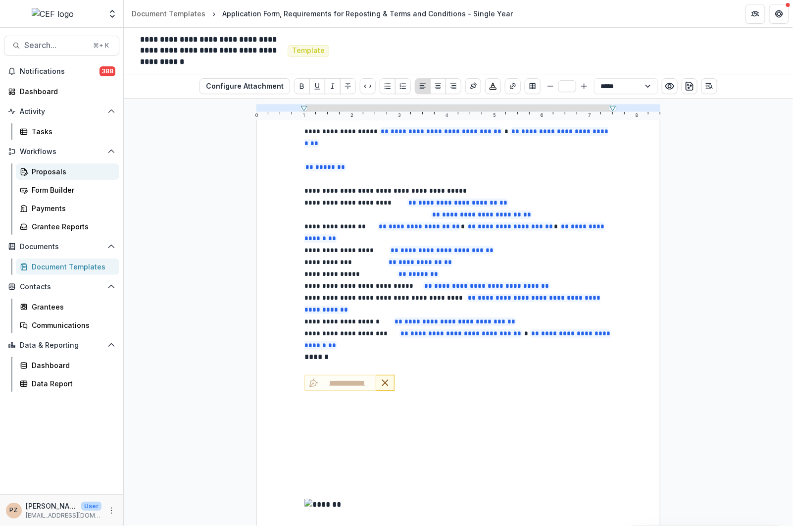
click at [34, 174] on div "Proposals" at bounding box center [72, 171] width 80 height 10
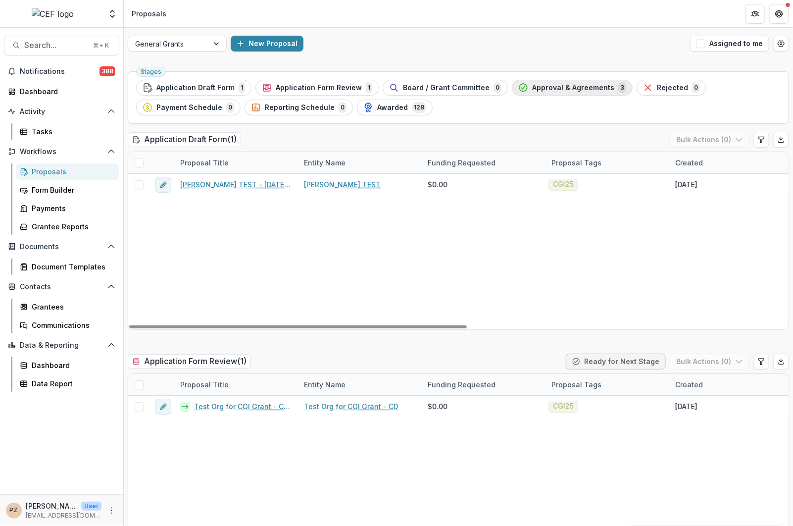
click at [535, 87] on span "Approval & Agreements" at bounding box center [573, 88] width 82 height 8
